Goal: Find specific page/section: Find specific page/section

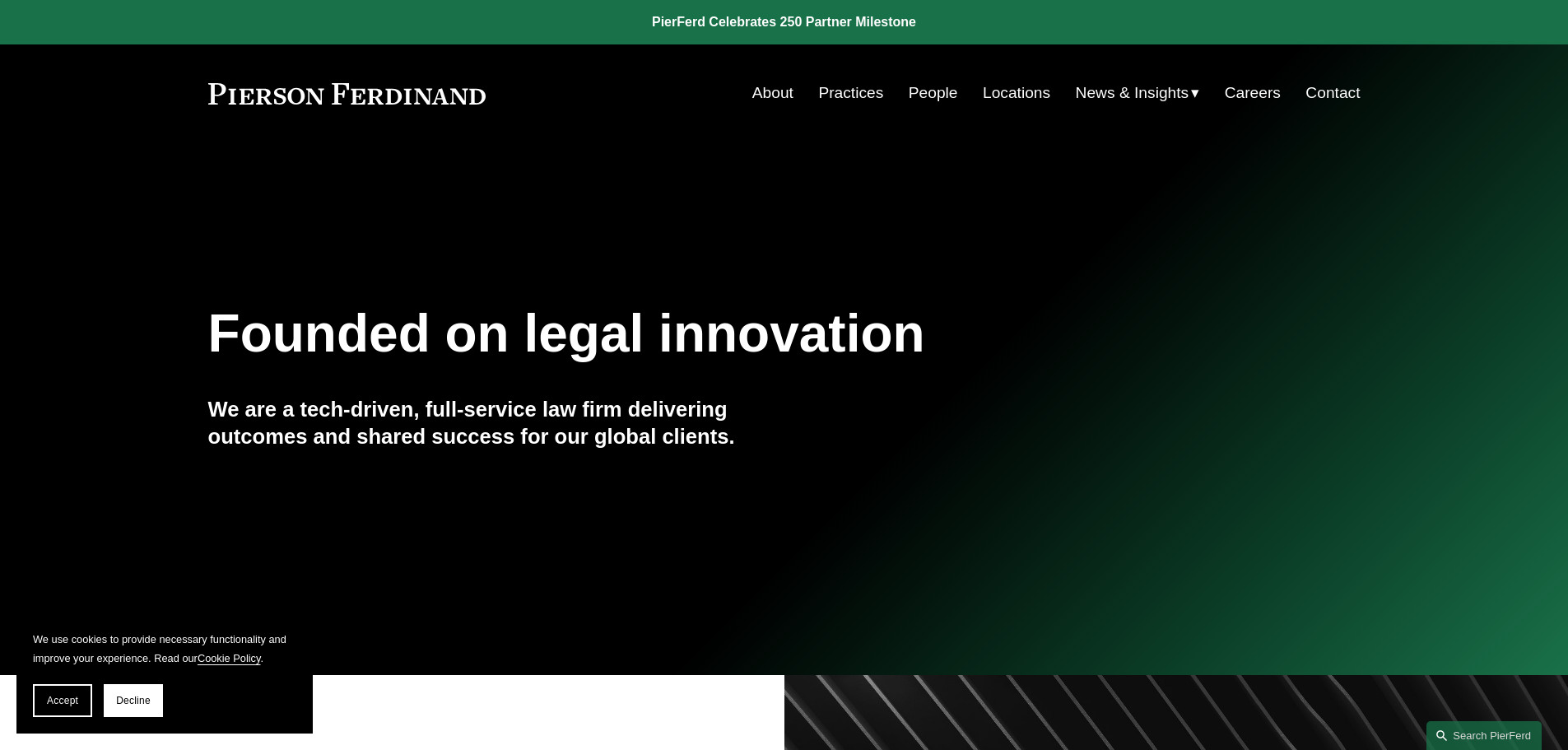
click at [940, 94] on link "People" at bounding box center [934, 93] width 50 height 31
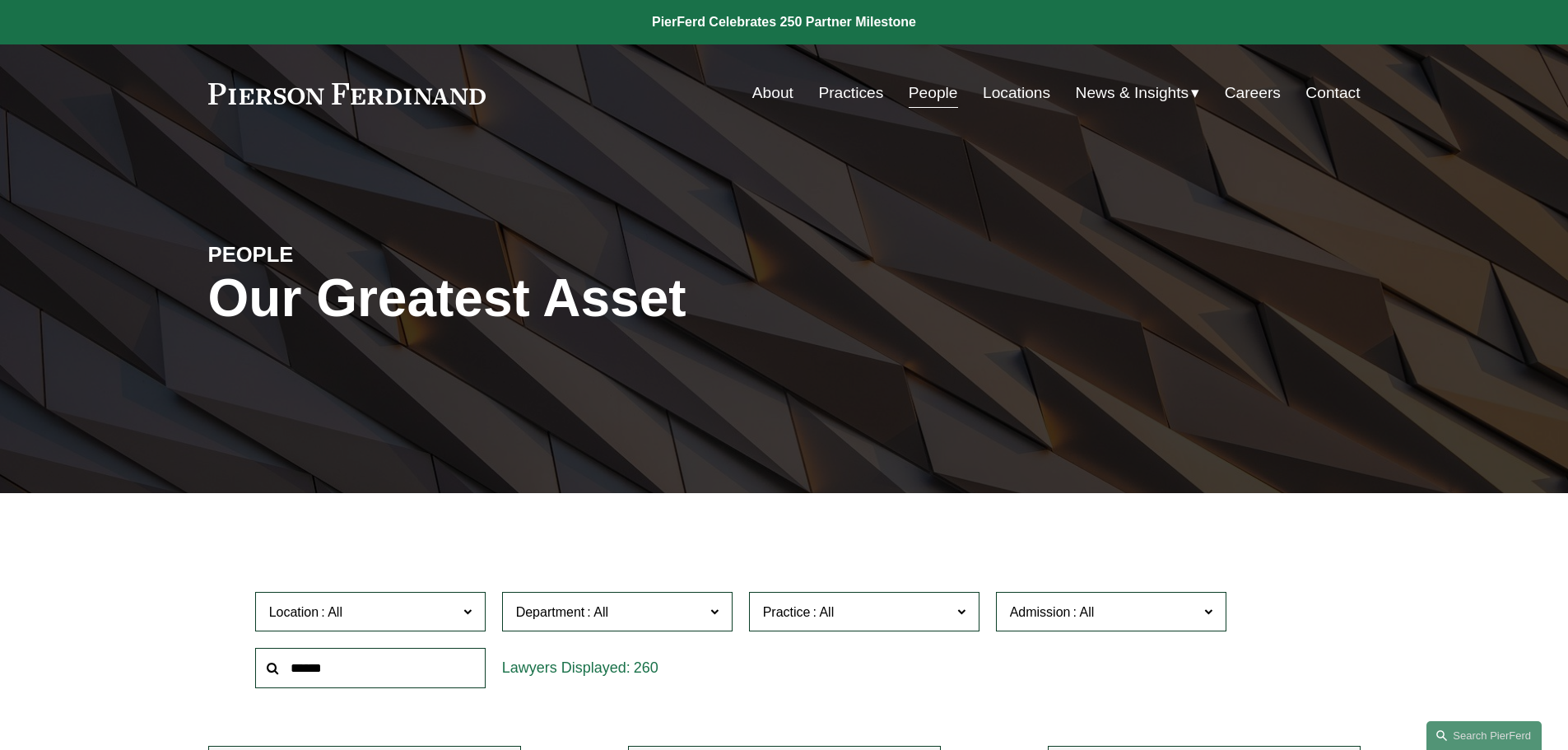
drag, startPoint x: 0, startPoint y: 0, endPoint x: 995, endPoint y: 90, distance: 999.1
click at [995, 90] on link "Locations" at bounding box center [1016, 93] width 67 height 31
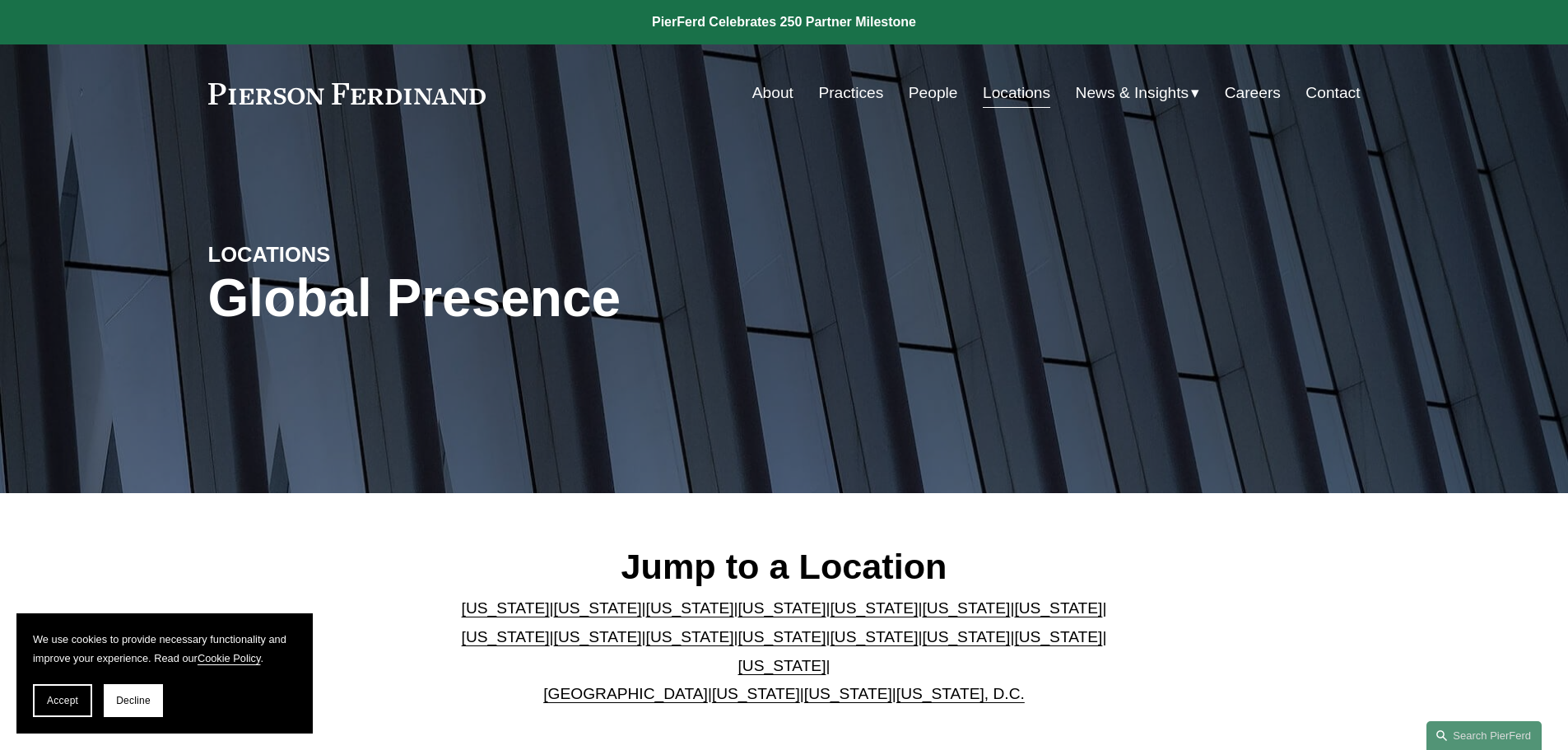
click at [738, 646] on link "New York" at bounding box center [782, 636] width 88 height 17
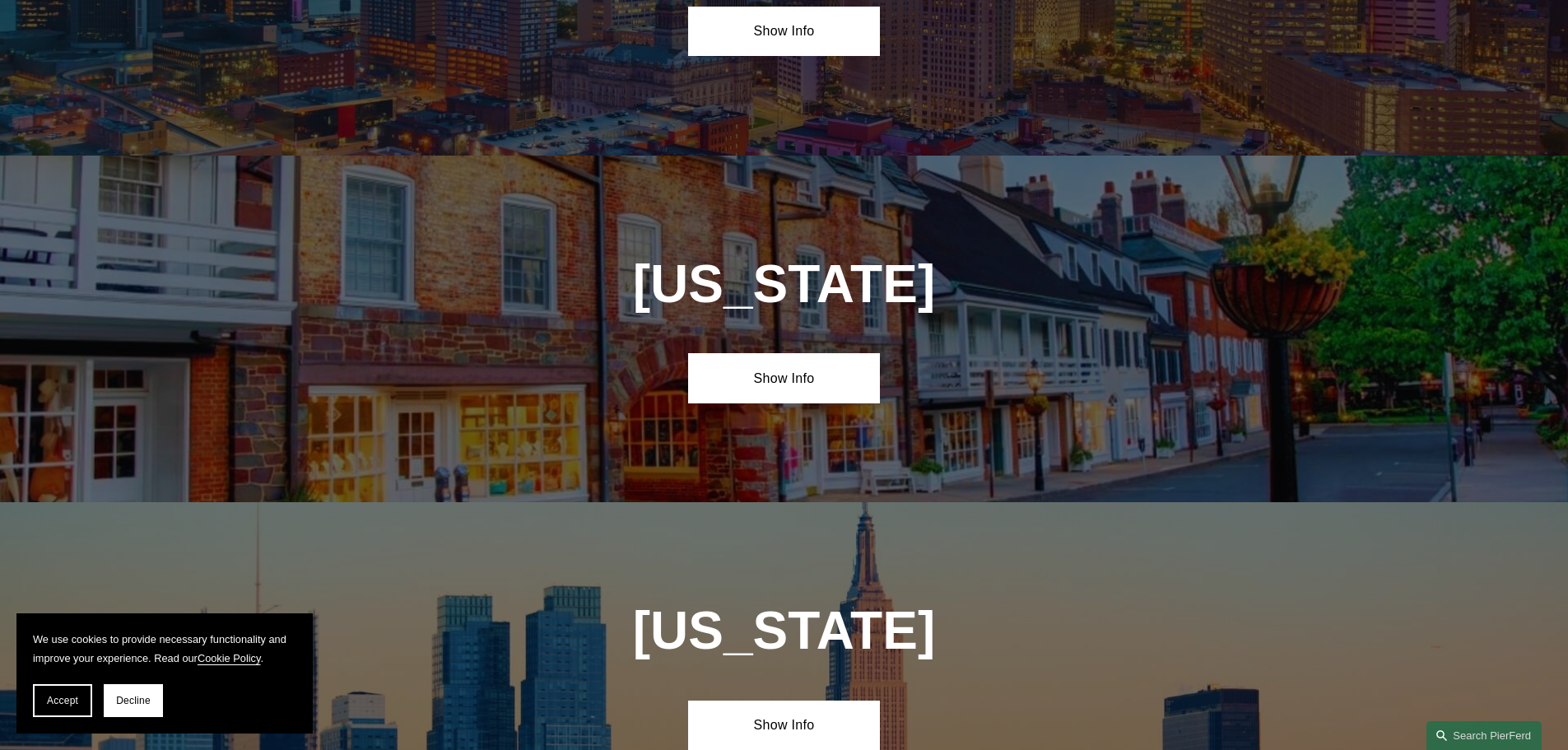
scroll to position [4217, 0]
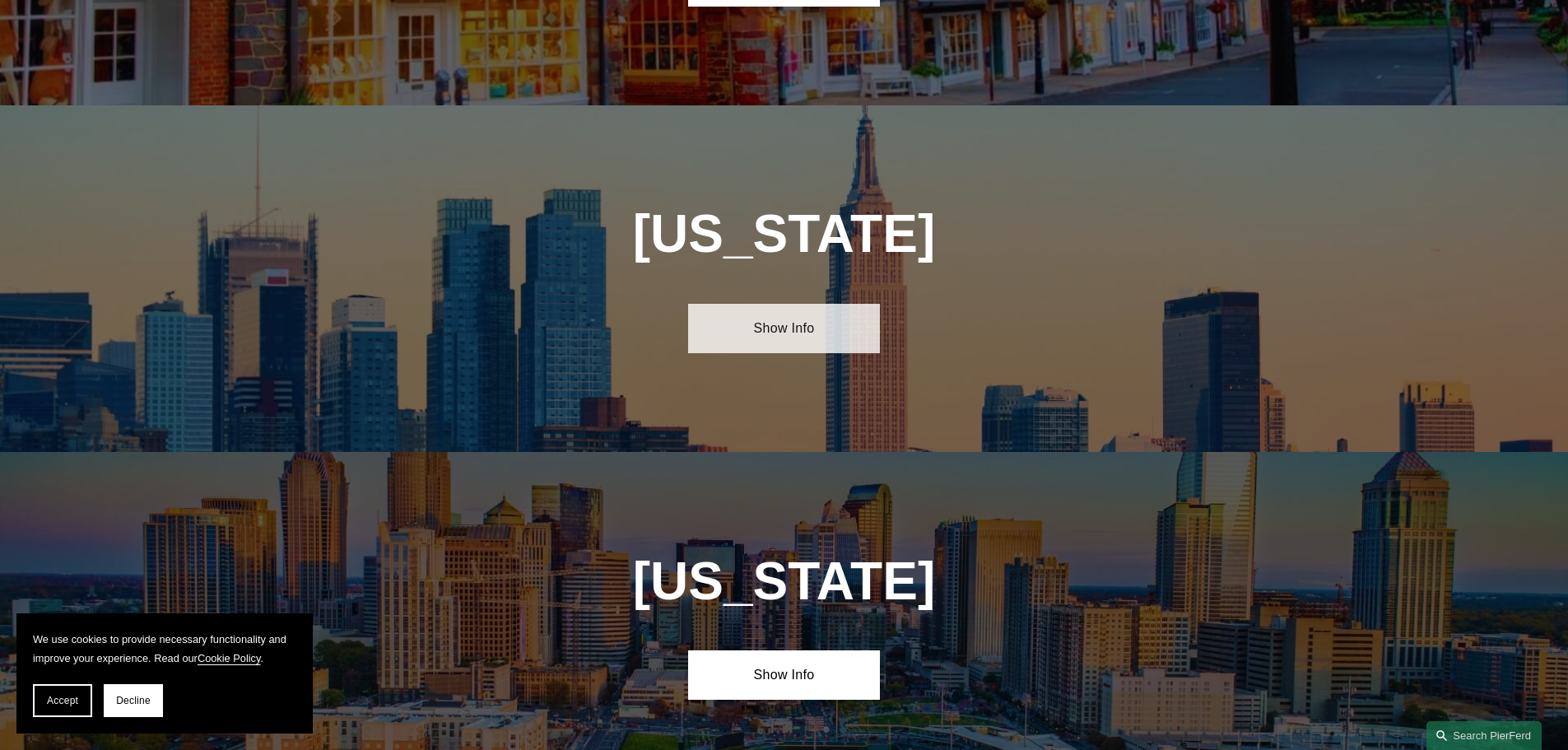
click at [777, 304] on link "Show Info" at bounding box center [784, 329] width 192 height 50
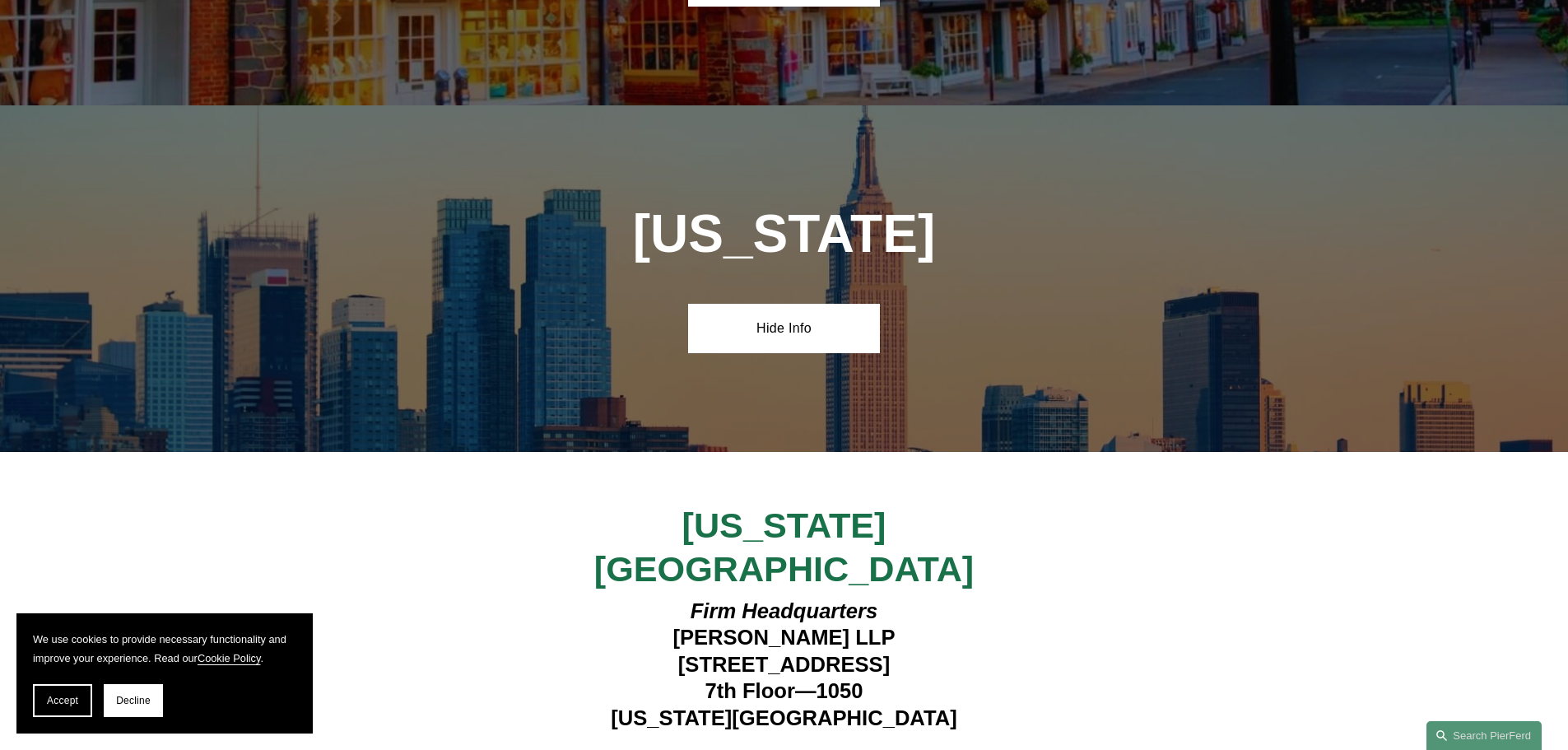
click at [742, 749] on strong "View Lawyers" at bounding box center [777, 762] width 104 height 17
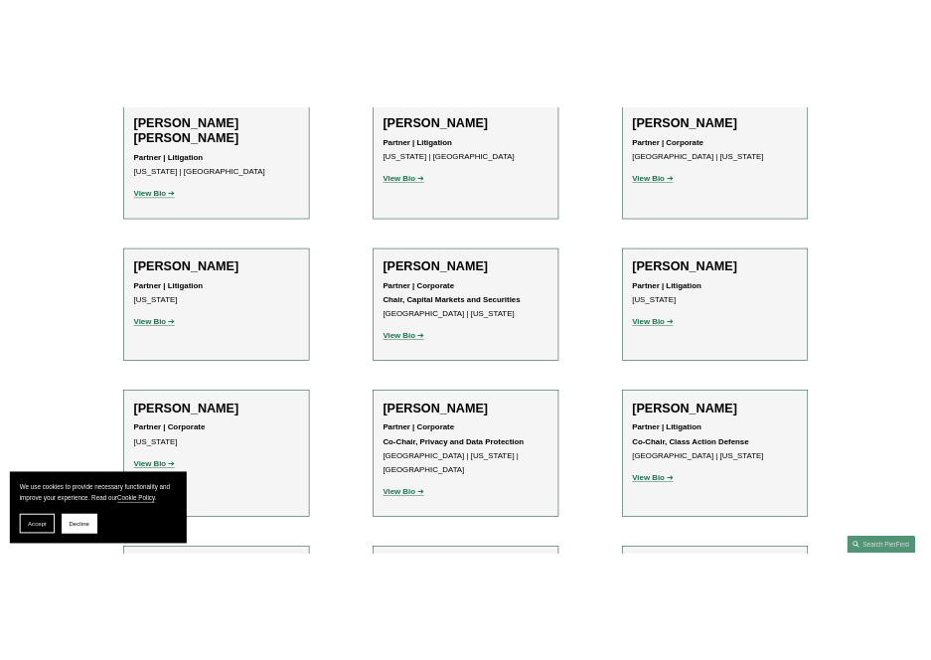
scroll to position [4281, 0]
